Goal: Task Accomplishment & Management: Manage account settings

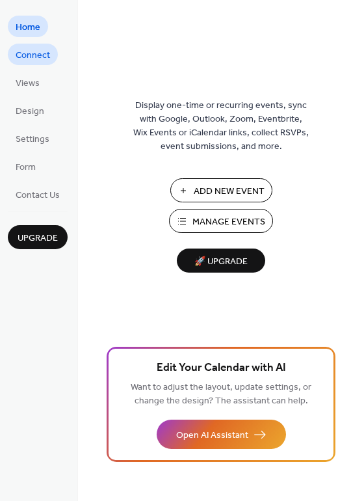
click at [38, 64] on link "Connect" at bounding box center [33, 54] width 50 height 21
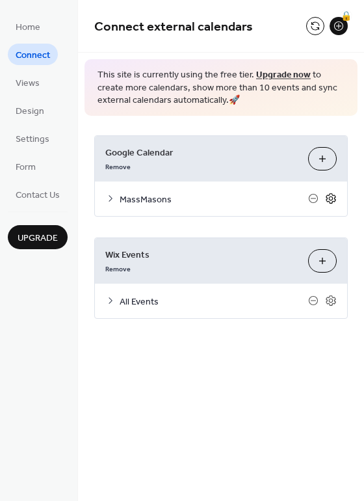
click at [331, 200] on icon at bounding box center [331, 199] width 12 height 12
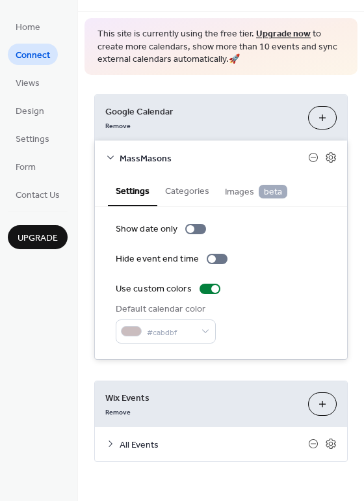
scroll to position [40, 0]
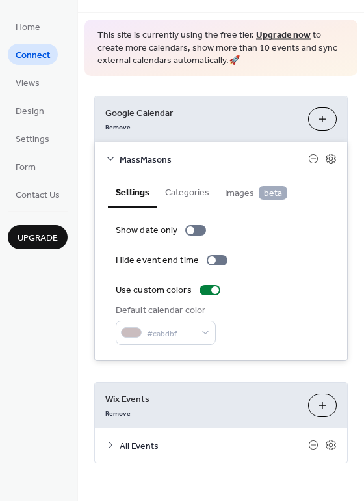
click at [326, 164] on div "MassMasons" at bounding box center [221, 159] width 252 height 34
click at [326, 157] on icon at bounding box center [331, 159] width 12 height 12
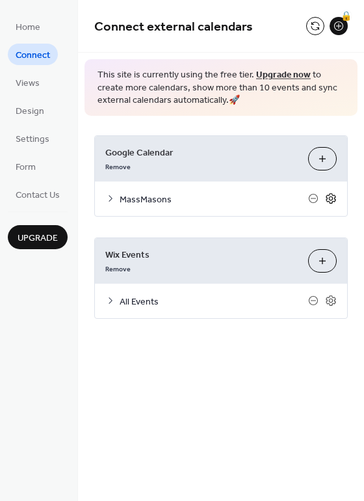
click at [328, 195] on icon at bounding box center [331, 199] width 12 height 12
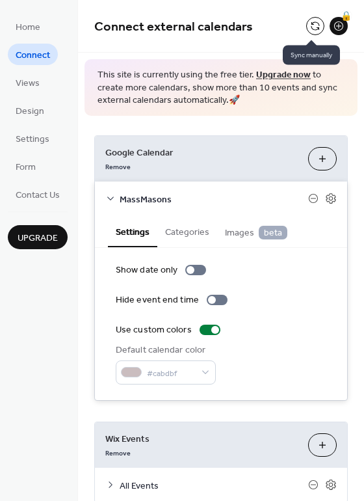
click at [310, 31] on button at bounding box center [315, 26] width 18 height 18
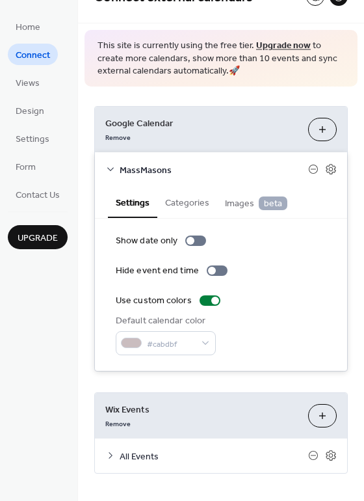
scroll to position [37, 0]
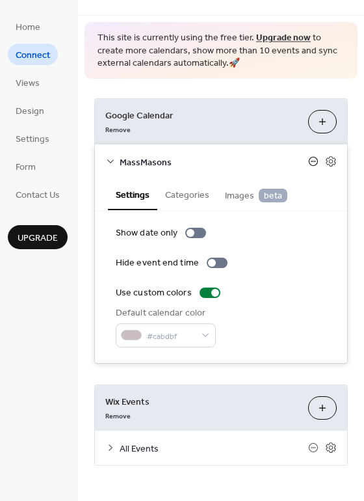
click at [309, 160] on icon at bounding box center [313, 161] width 9 height 9
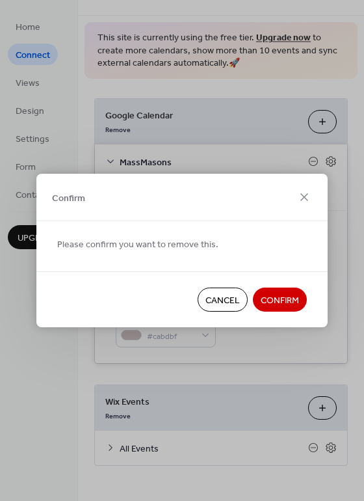
click at [282, 304] on span "Confirm" at bounding box center [280, 301] width 38 height 14
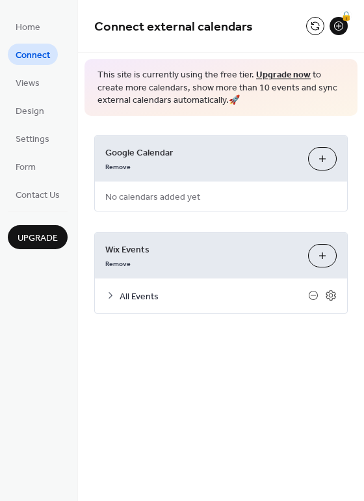
scroll to position [0, 0]
click at [319, 161] on button "Choose Calendars" at bounding box center [322, 158] width 29 height 23
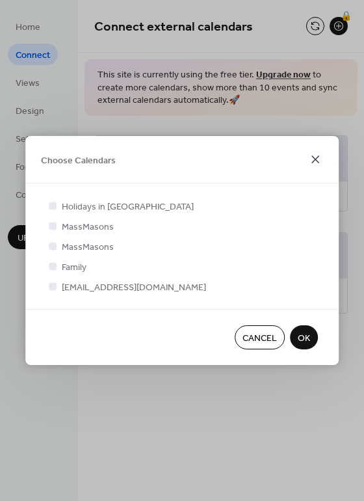
click at [316, 161] on icon at bounding box center [316, 160] width 16 height 16
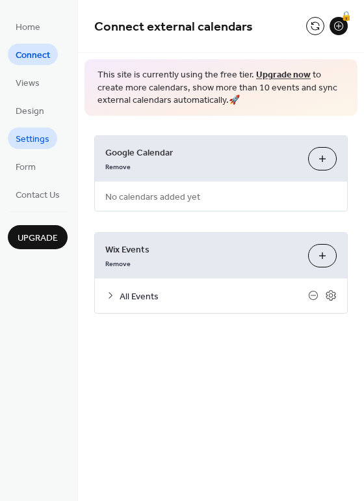
click at [26, 130] on link "Settings" at bounding box center [32, 137] width 49 height 21
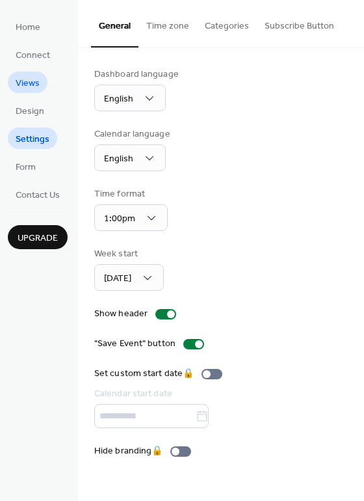
click at [23, 83] on span "Views" at bounding box center [28, 84] width 24 height 14
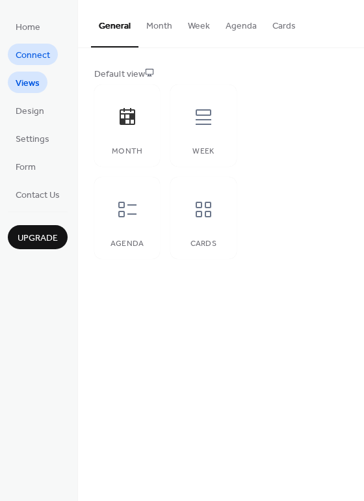
click at [31, 62] on span "Connect" at bounding box center [33, 56] width 34 height 14
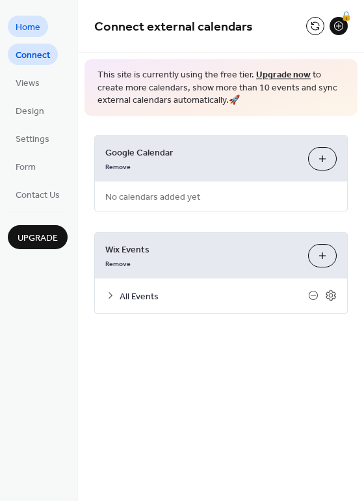
click at [31, 33] on span "Home" at bounding box center [28, 28] width 25 height 14
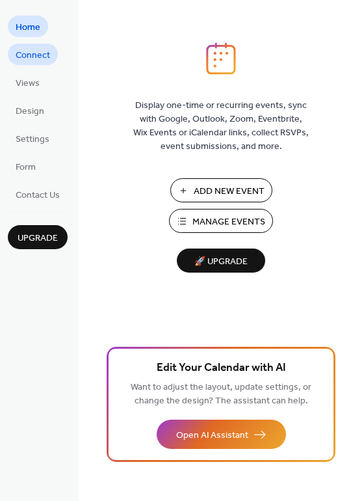
click at [36, 61] on span "Connect" at bounding box center [33, 56] width 34 height 14
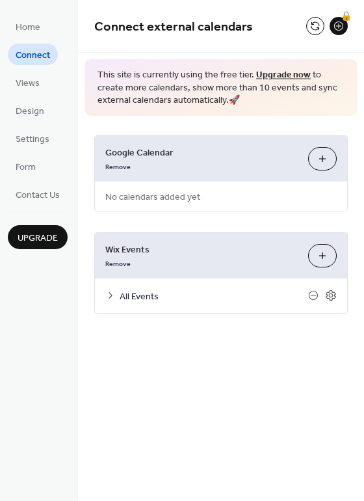
click at [209, 193] on div "Google Calendar Remove Choose Calendars No calendars added yet" at bounding box center [221, 173] width 254 height 76
click at [317, 155] on button "Choose Calendars" at bounding box center [322, 158] width 29 height 23
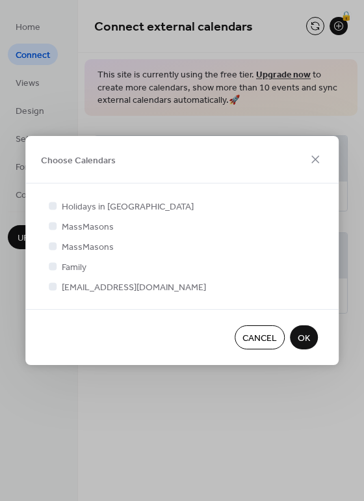
click at [52, 246] on div at bounding box center [53, 246] width 8 height 8
click at [55, 246] on div at bounding box center [53, 246] width 8 height 8
click at [54, 227] on div at bounding box center [53, 226] width 8 height 8
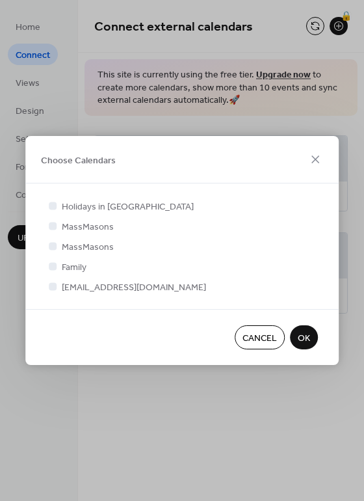
click at [52, 206] on div at bounding box center [53, 206] width 8 height 8
click at [55, 227] on div at bounding box center [53, 226] width 8 height 8
click at [54, 265] on div at bounding box center [53, 266] width 8 height 8
click at [53, 248] on div at bounding box center [53, 246] width 8 height 8
click at [259, 336] on span "Cancel" at bounding box center [260, 339] width 34 height 14
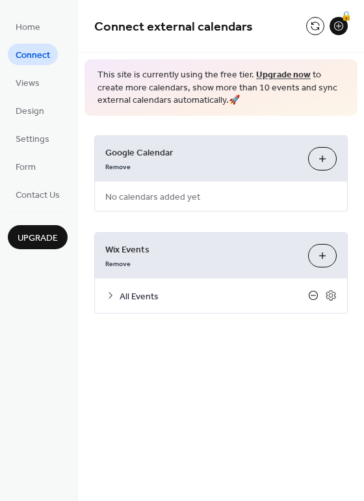
click at [312, 295] on icon at bounding box center [313, 295] width 5 height 1
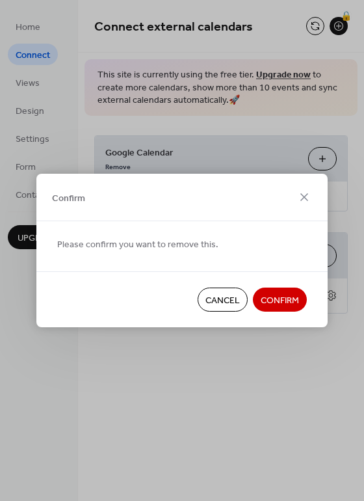
click at [298, 302] on span "Confirm" at bounding box center [280, 301] width 38 height 14
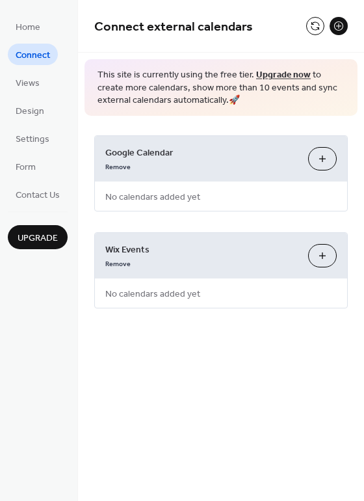
click at [318, 160] on button "Choose Calendars" at bounding box center [322, 158] width 29 height 23
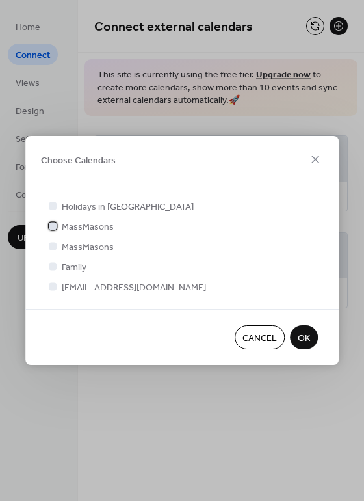
click at [53, 226] on div at bounding box center [53, 226] width 8 height 8
click at [300, 338] on span "OK" at bounding box center [304, 339] width 12 height 14
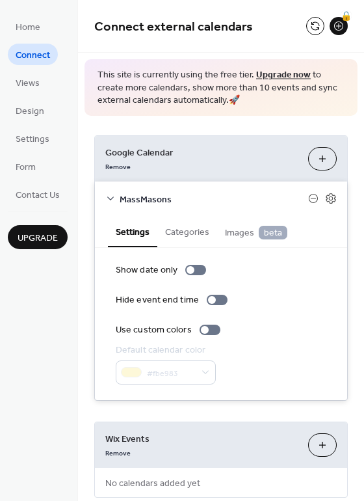
click at [174, 373] on div "#fbe983" at bounding box center [166, 372] width 100 height 24
click at [188, 235] on button "Categories" at bounding box center [187, 231] width 60 height 30
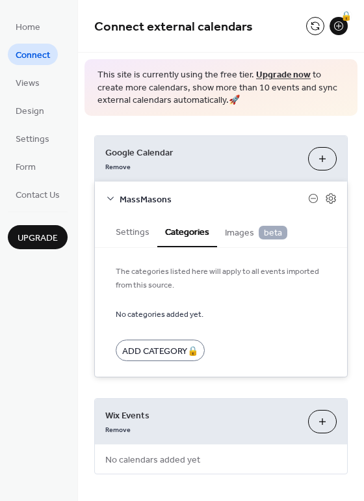
click at [235, 230] on span "Images beta" at bounding box center [256, 233] width 62 height 14
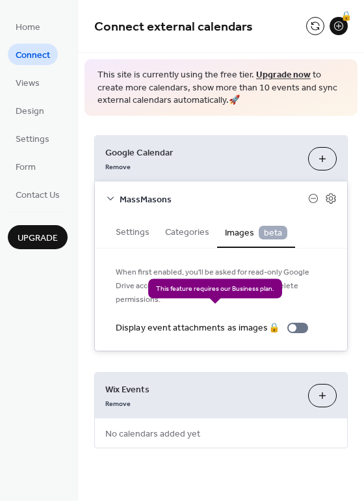
click at [295, 321] on div "Display event attachments as images 🔒" at bounding box center [215, 328] width 198 height 14
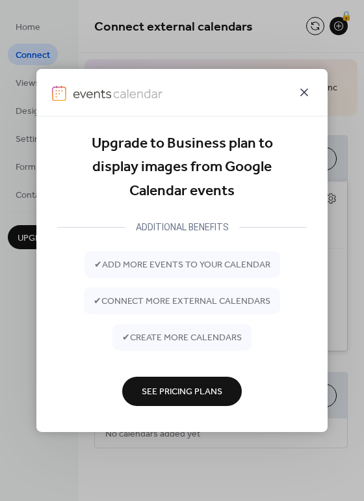
click at [305, 90] on icon at bounding box center [305, 93] width 16 height 16
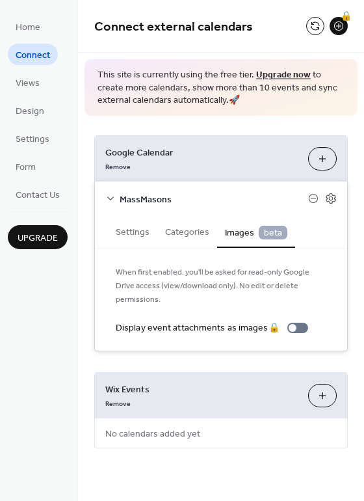
click at [129, 235] on button "Settings" at bounding box center [132, 231] width 49 height 30
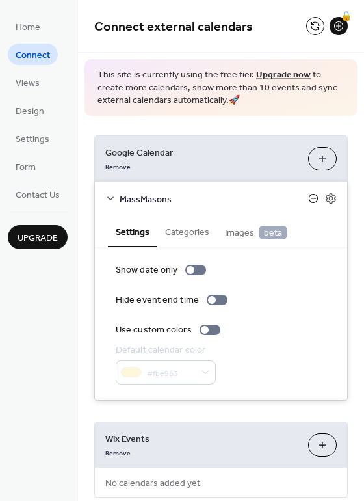
click at [308, 198] on icon at bounding box center [313, 198] width 10 height 10
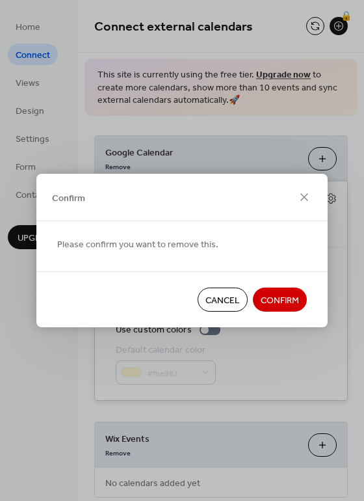
click at [231, 296] on span "Cancel" at bounding box center [223, 301] width 34 height 14
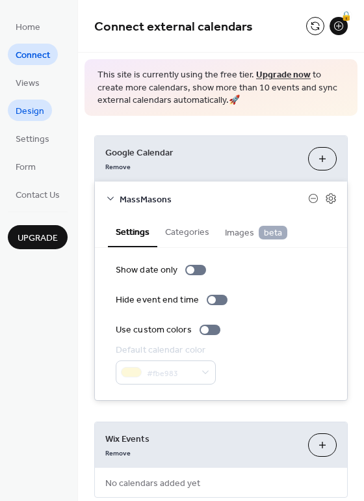
click at [32, 114] on span "Design" at bounding box center [30, 112] width 29 height 14
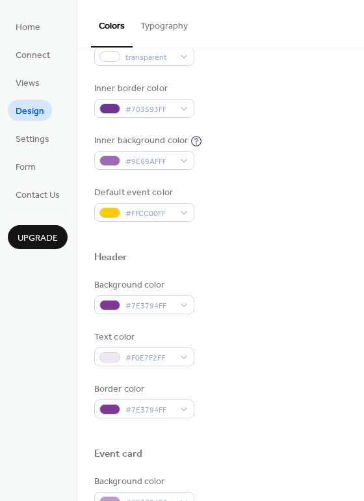
scroll to position [250, 0]
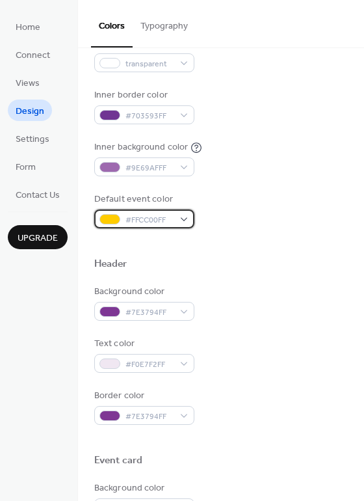
click at [150, 221] on span "#FFCC00FF" at bounding box center [150, 220] width 48 height 14
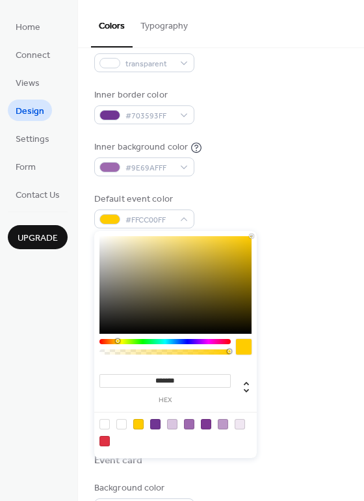
click at [187, 341] on div at bounding box center [165, 341] width 131 height 5
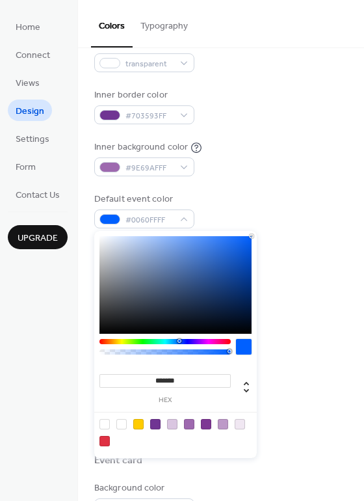
click at [179, 339] on div at bounding box center [165, 341] width 131 height 5
click at [178, 341] on div at bounding box center [180, 341] width 4 height 4
click at [189, 343] on div at bounding box center [165, 341] width 131 height 5
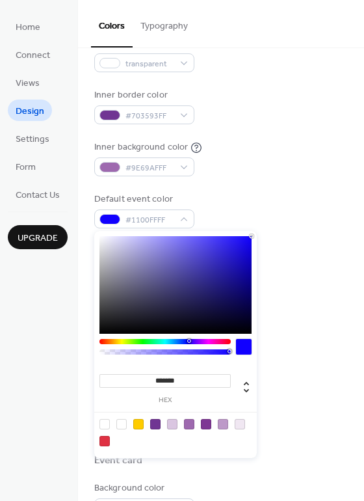
type input "*******"
click at [189, 343] on div at bounding box center [165, 341] width 131 height 5
click at [267, 207] on div "Default event color #1900FFFF" at bounding box center [221, 211] width 254 height 36
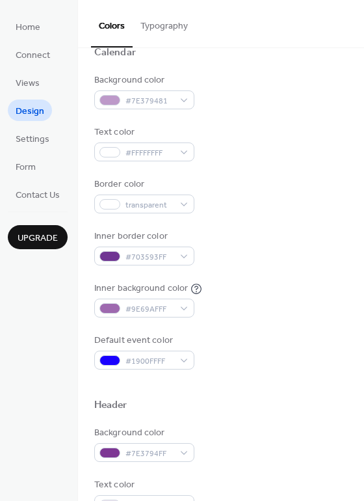
scroll to position [105, 0]
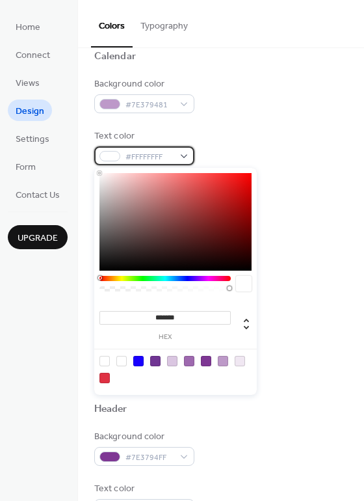
click at [178, 159] on div "#FFFFFFFF" at bounding box center [144, 155] width 100 height 19
click at [242, 286] on div at bounding box center [244, 284] width 16 height 16
click at [106, 364] on div at bounding box center [105, 361] width 10 height 10
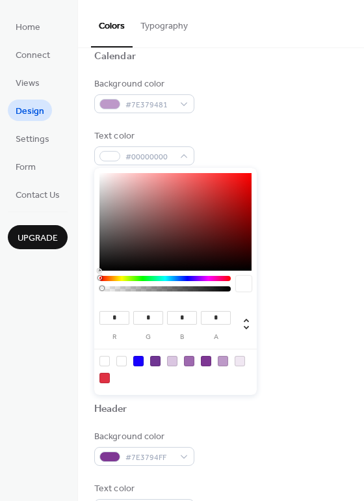
click at [122, 364] on div at bounding box center [121, 361] width 10 height 10
type input "***"
type input "*"
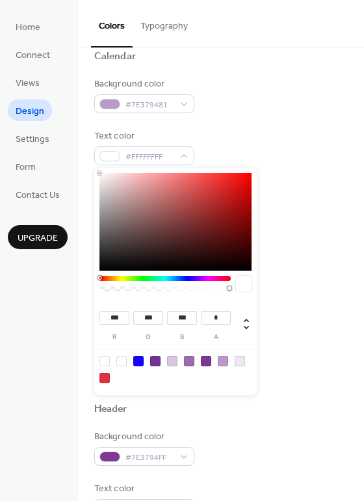
click at [103, 364] on div at bounding box center [105, 361] width 10 height 10
type input "*"
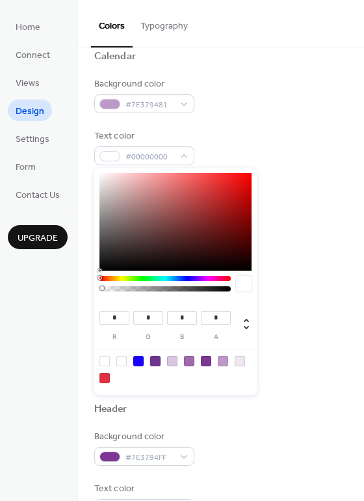
click at [123, 360] on div at bounding box center [121, 361] width 10 height 10
type input "***"
type input "*"
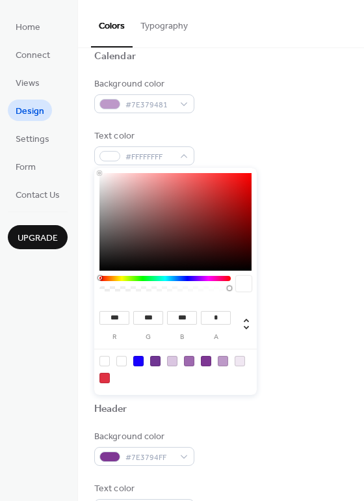
click at [305, 210] on div "Border color transparent" at bounding box center [221, 199] width 254 height 36
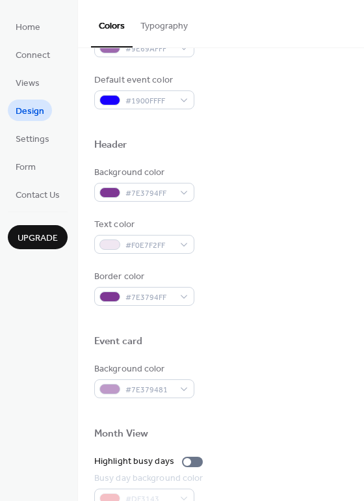
scroll to position [90, 0]
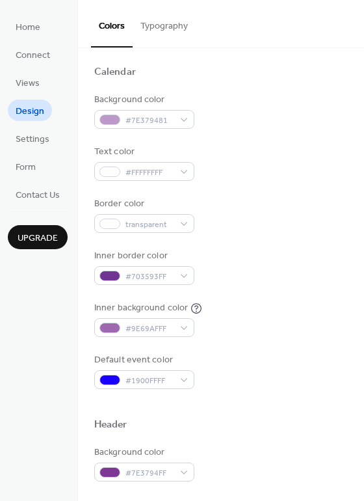
click at [175, 33] on button "Typography" at bounding box center [164, 23] width 63 height 46
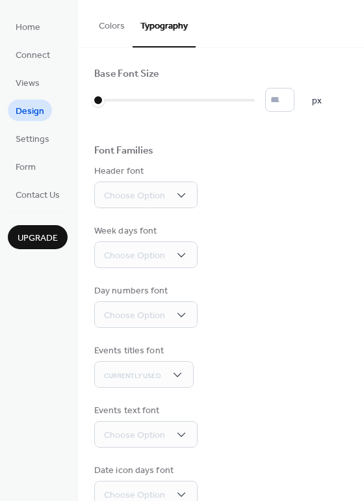
click at [111, 30] on button "Colors" at bounding box center [112, 23] width 42 height 46
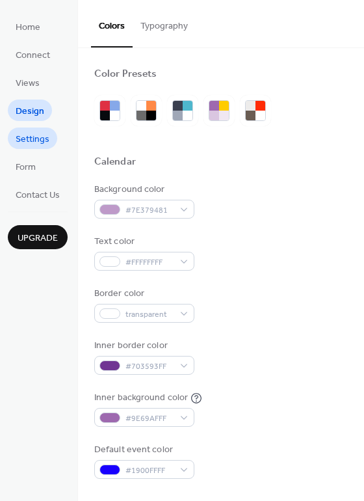
click at [23, 133] on span "Settings" at bounding box center [33, 140] width 34 height 14
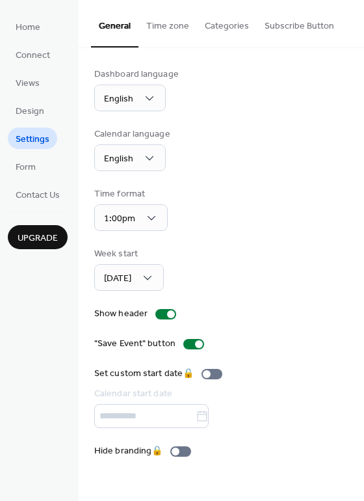
click at [301, 20] on button "Subscribe Button" at bounding box center [299, 23] width 85 height 46
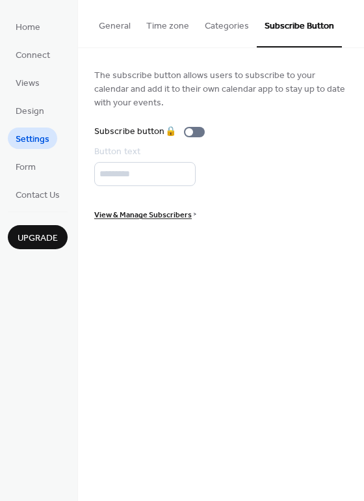
click at [124, 30] on button "General" at bounding box center [114, 23] width 47 height 46
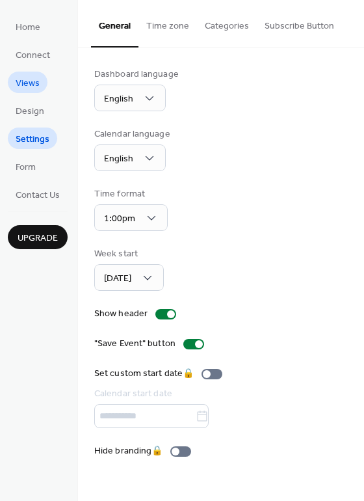
click at [37, 87] on span "Views" at bounding box center [28, 84] width 24 height 14
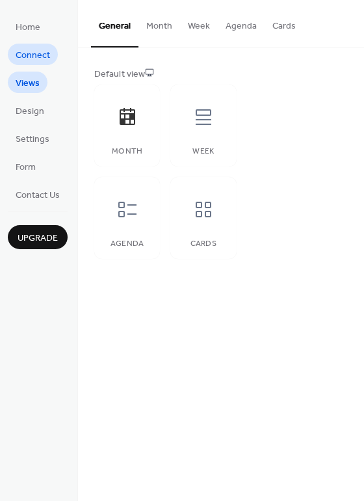
click at [38, 53] on span "Connect" at bounding box center [33, 56] width 34 height 14
